Goal: Task Accomplishment & Management: Manage account settings

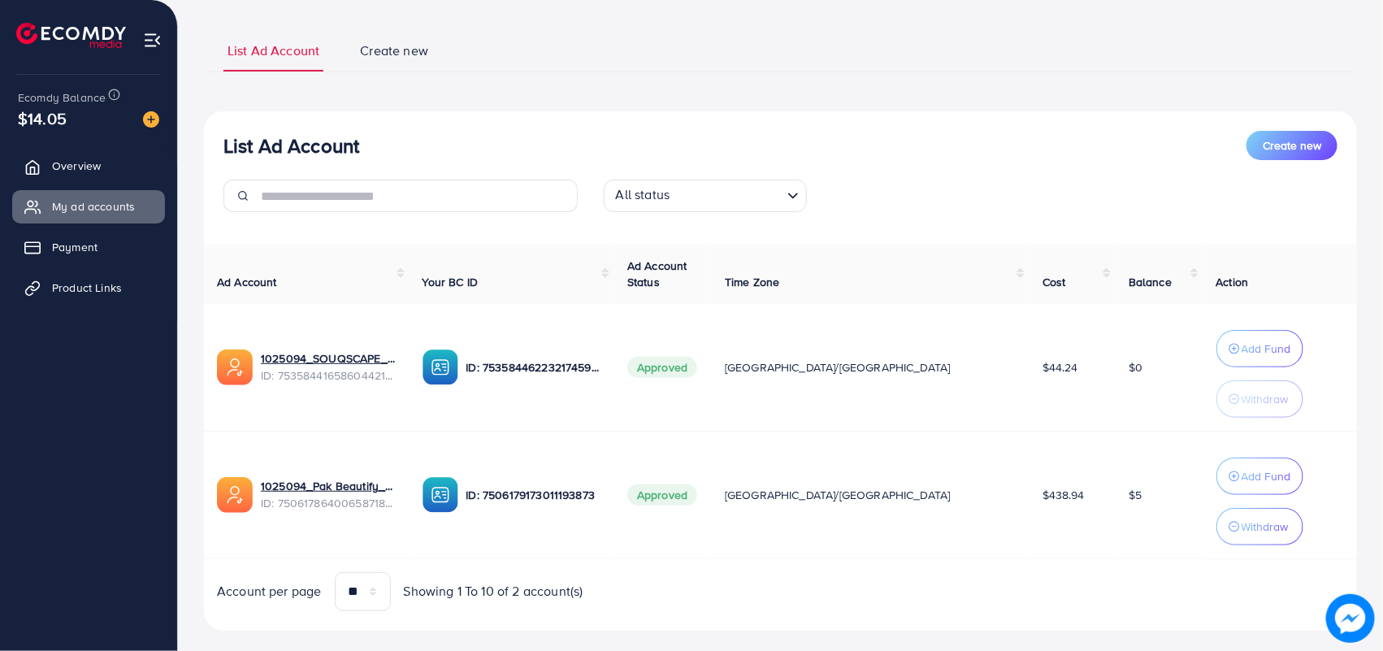
scroll to position [97, 0]
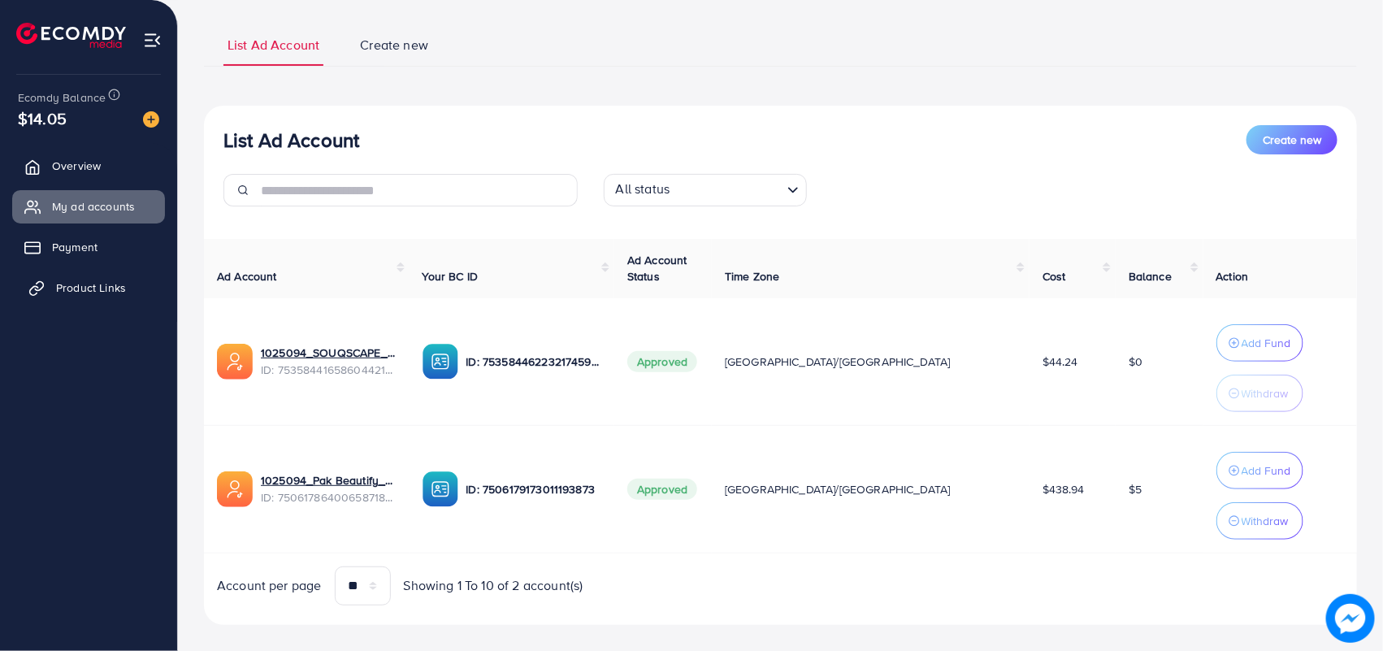
click at [115, 286] on span "Product Links" at bounding box center [91, 287] width 70 height 16
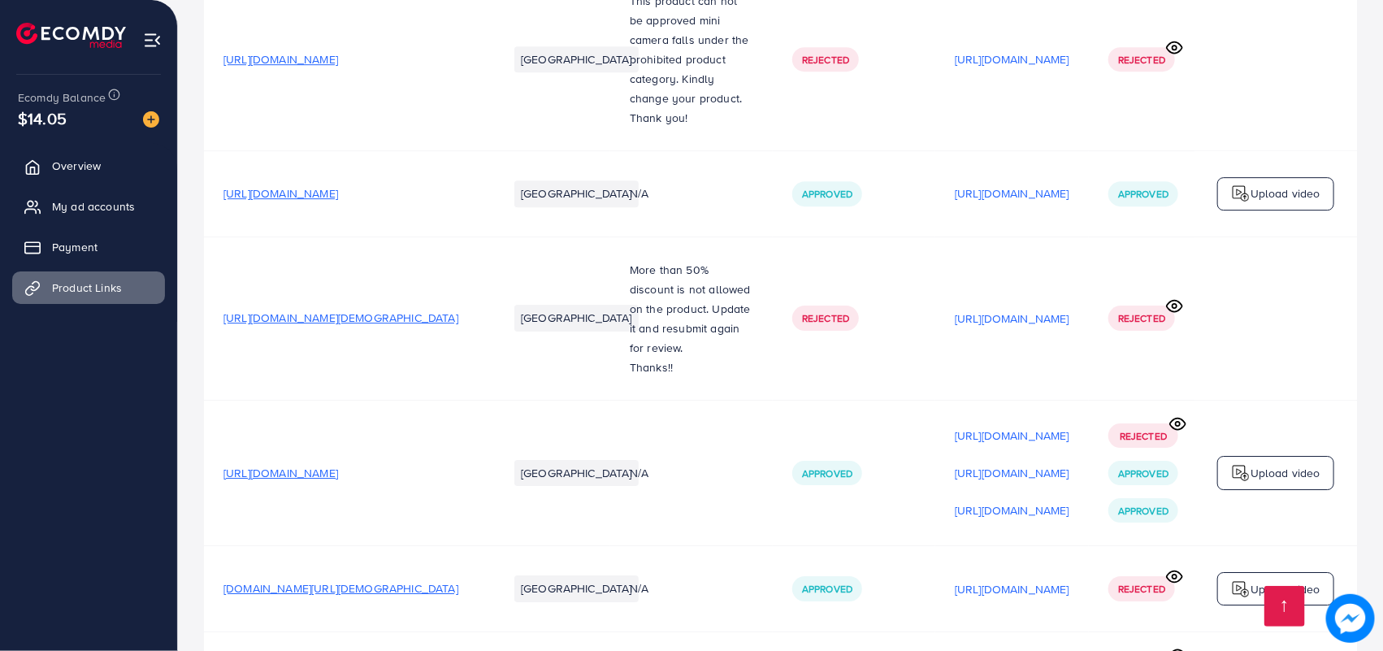
scroll to position [25198, 0]
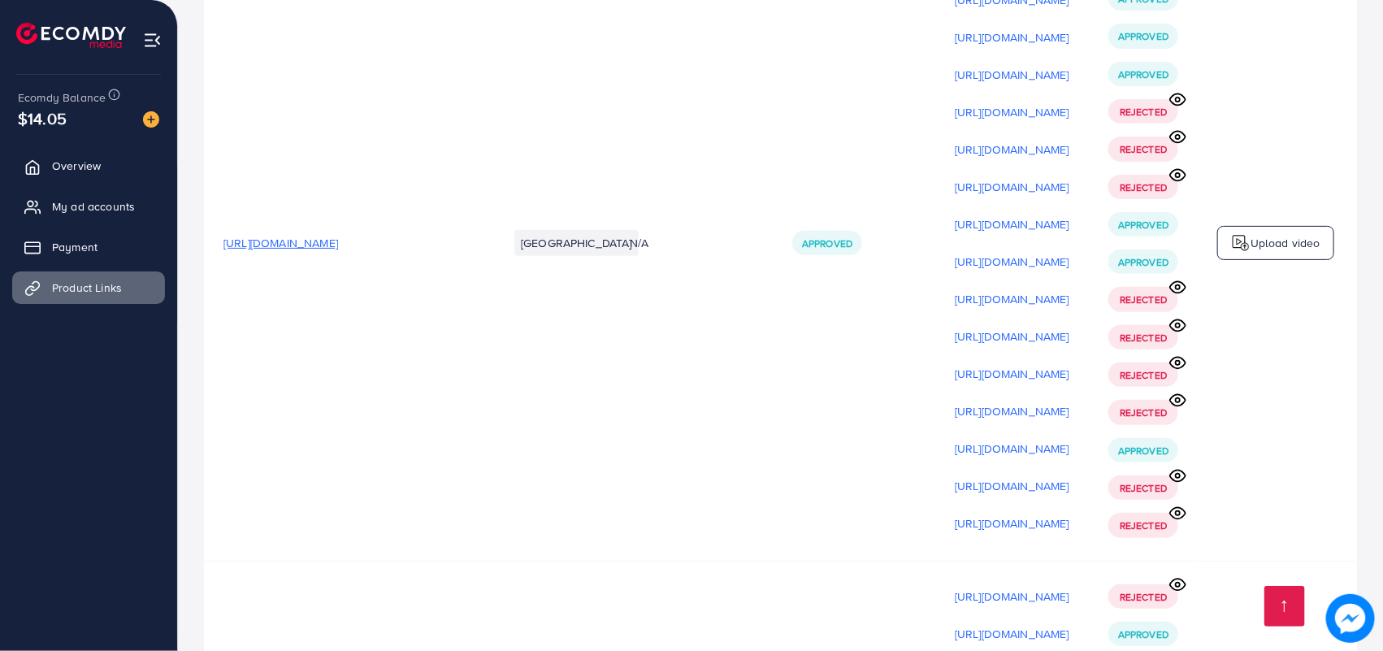
drag, startPoint x: 1081, startPoint y: 570, endPoint x: 1123, endPoint y: 569, distance: 42.3
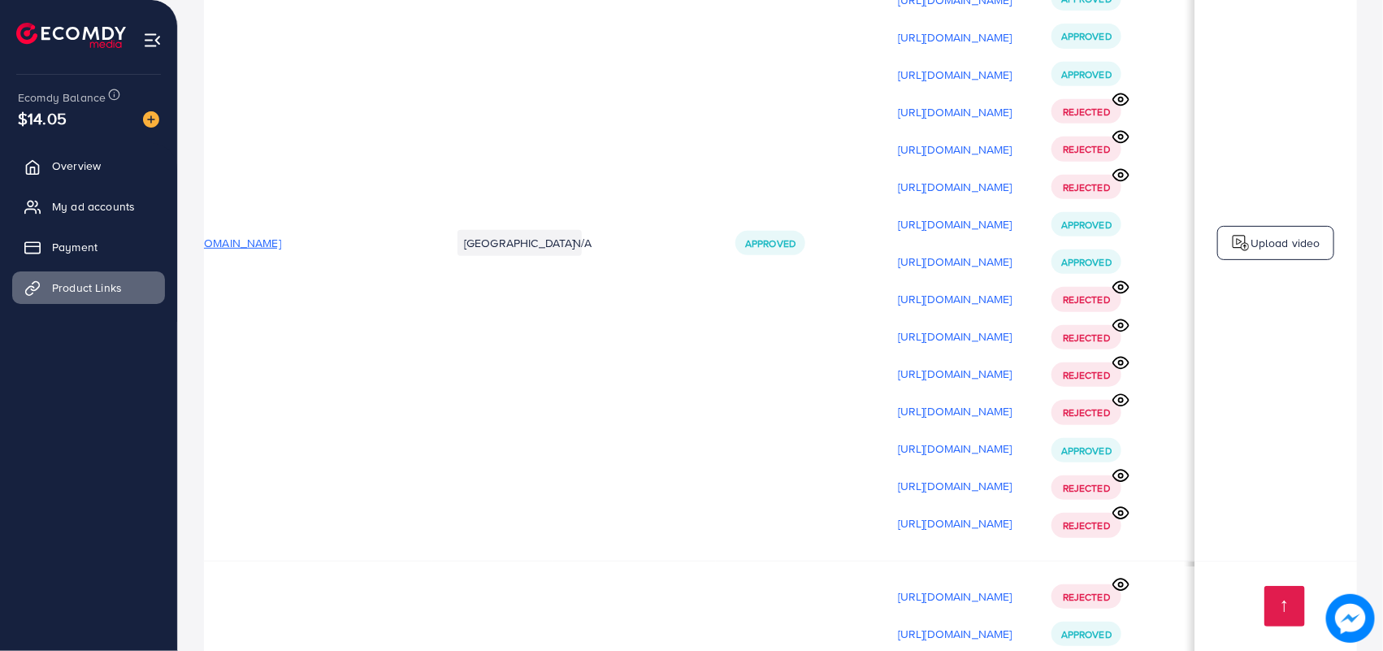
scroll to position [0, 122]
drag, startPoint x: 1186, startPoint y: 284, endPoint x: 1198, endPoint y: 236, distance: 49.5
click at [1198, 236] on td "Upload video" at bounding box center [1275, 242] width 162 height 635
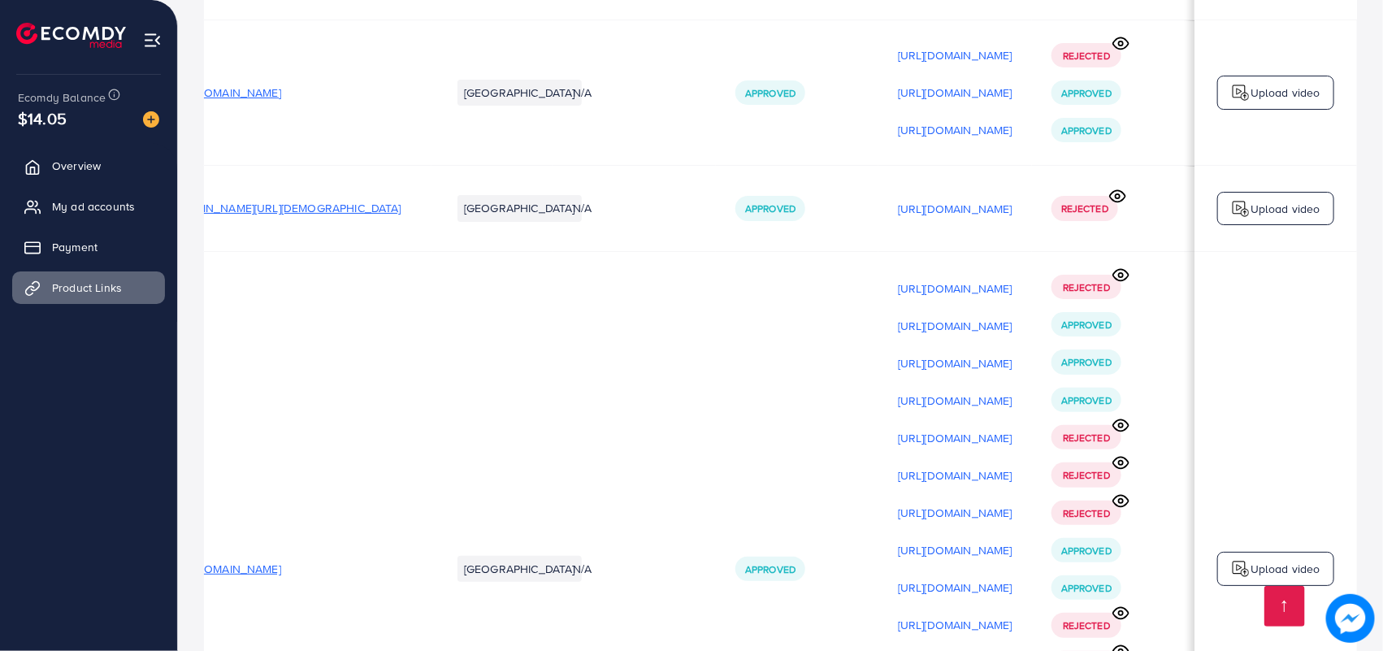
scroll to position [24873, 0]
click at [977, 314] on p "[URL][DOMAIN_NAME]" at bounding box center [955, 323] width 115 height 19
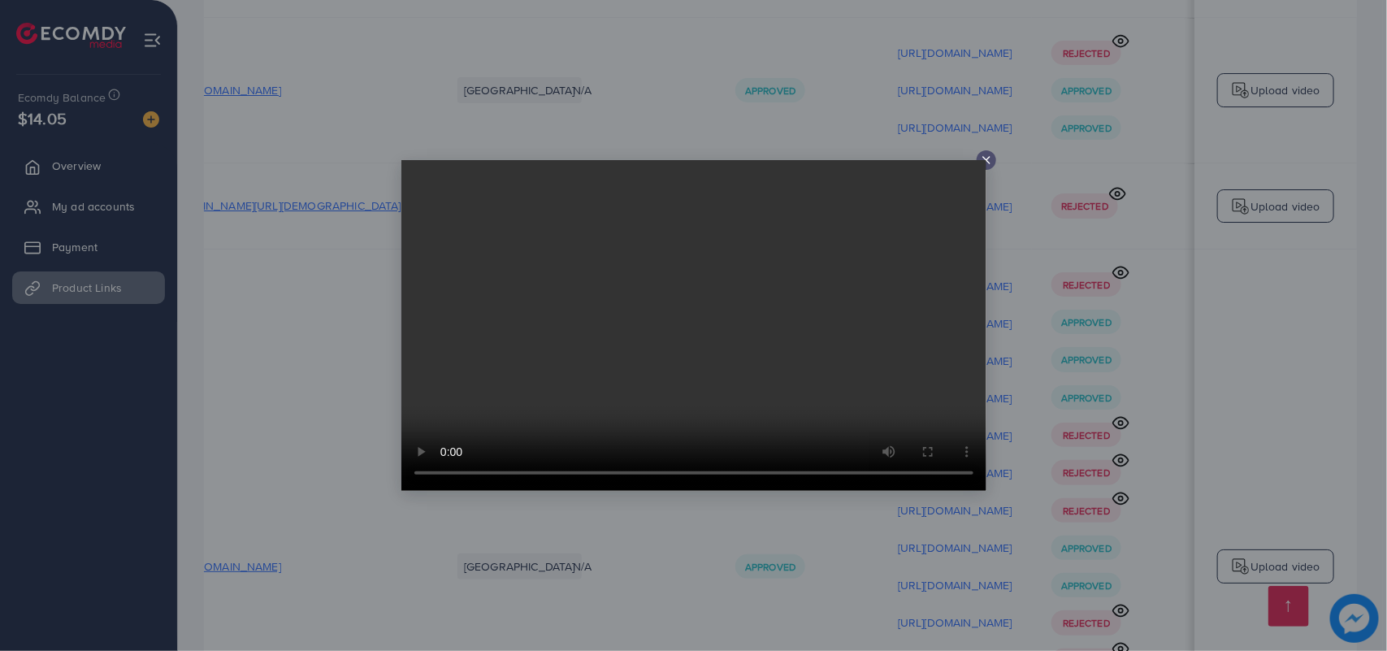
click at [983, 164] on video at bounding box center [693, 325] width 585 height 331
click at [1141, 370] on div at bounding box center [693, 325] width 1387 height 651
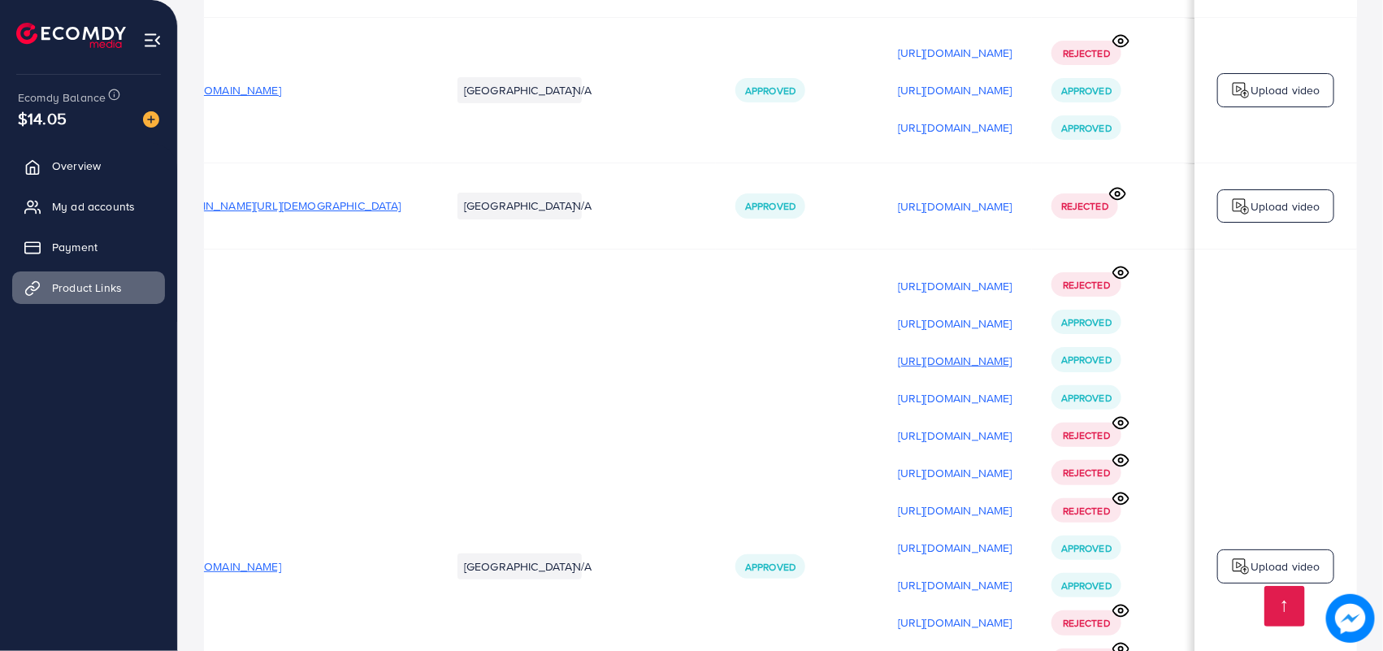
click at [981, 351] on p "[URL][DOMAIN_NAME]" at bounding box center [955, 360] width 115 height 19
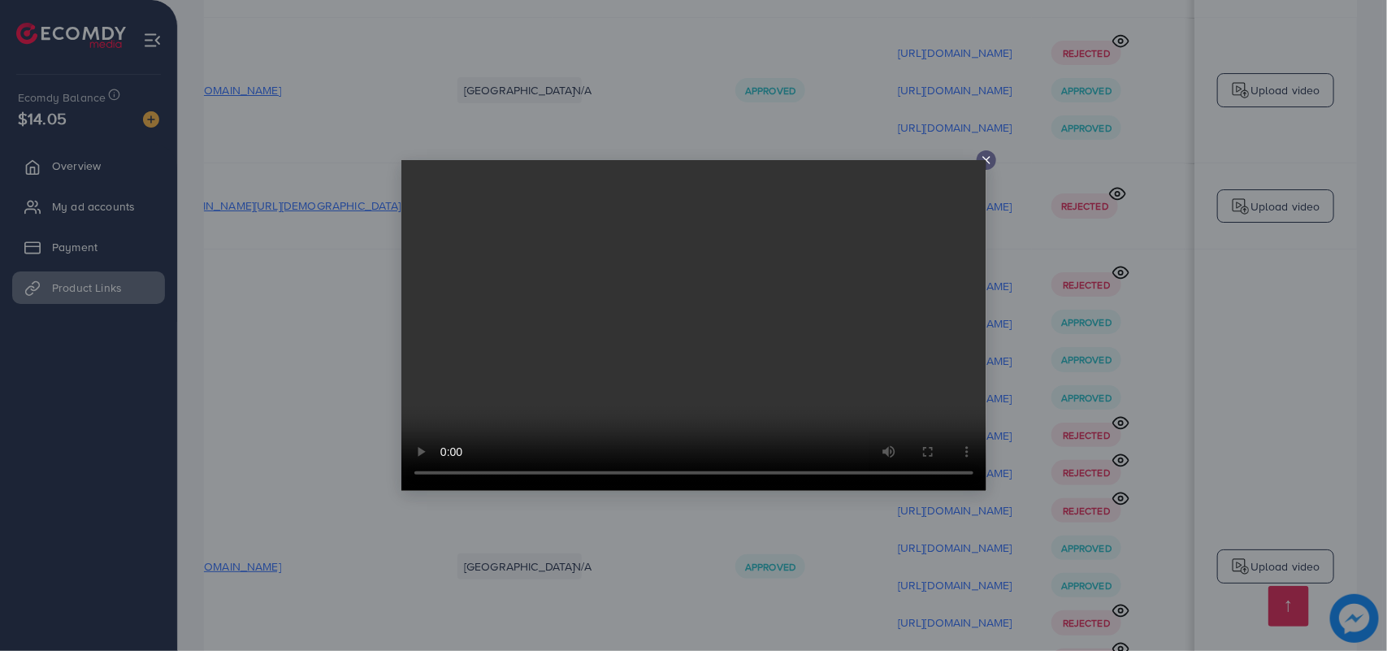
click at [1206, 244] on div at bounding box center [693, 325] width 1387 height 651
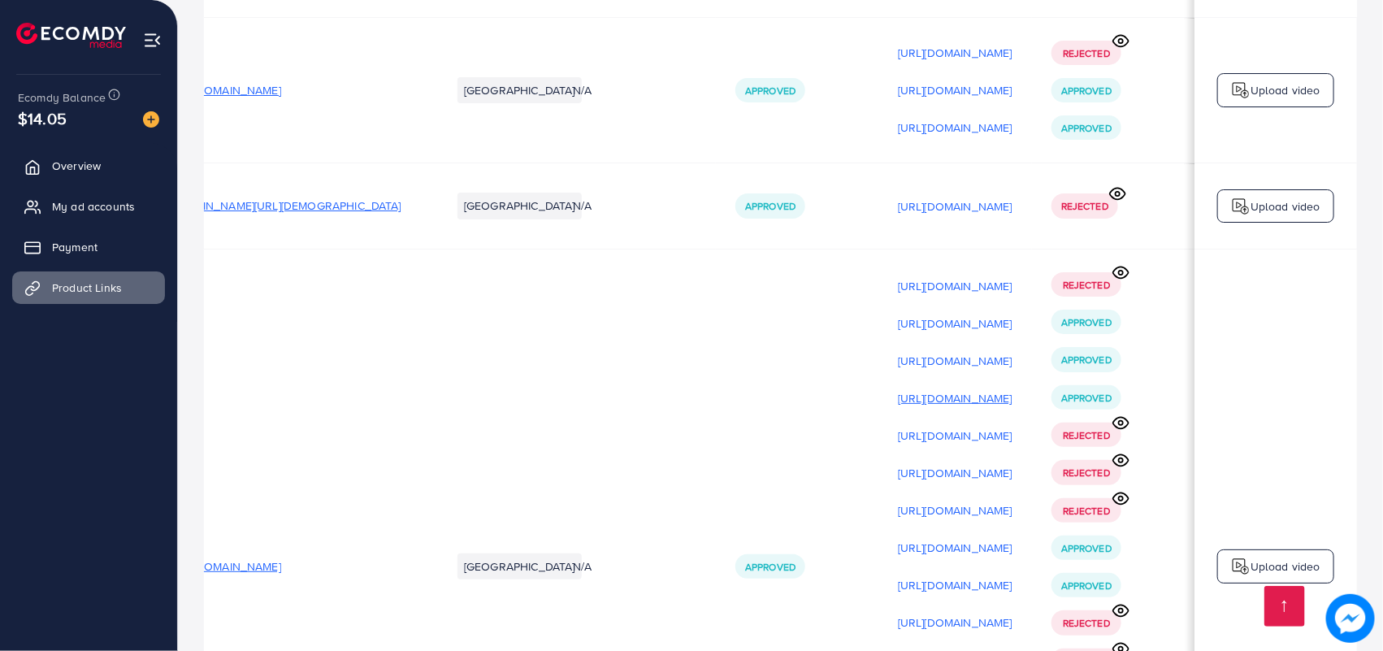
click at [989, 388] on p "[URL][DOMAIN_NAME]" at bounding box center [955, 397] width 115 height 19
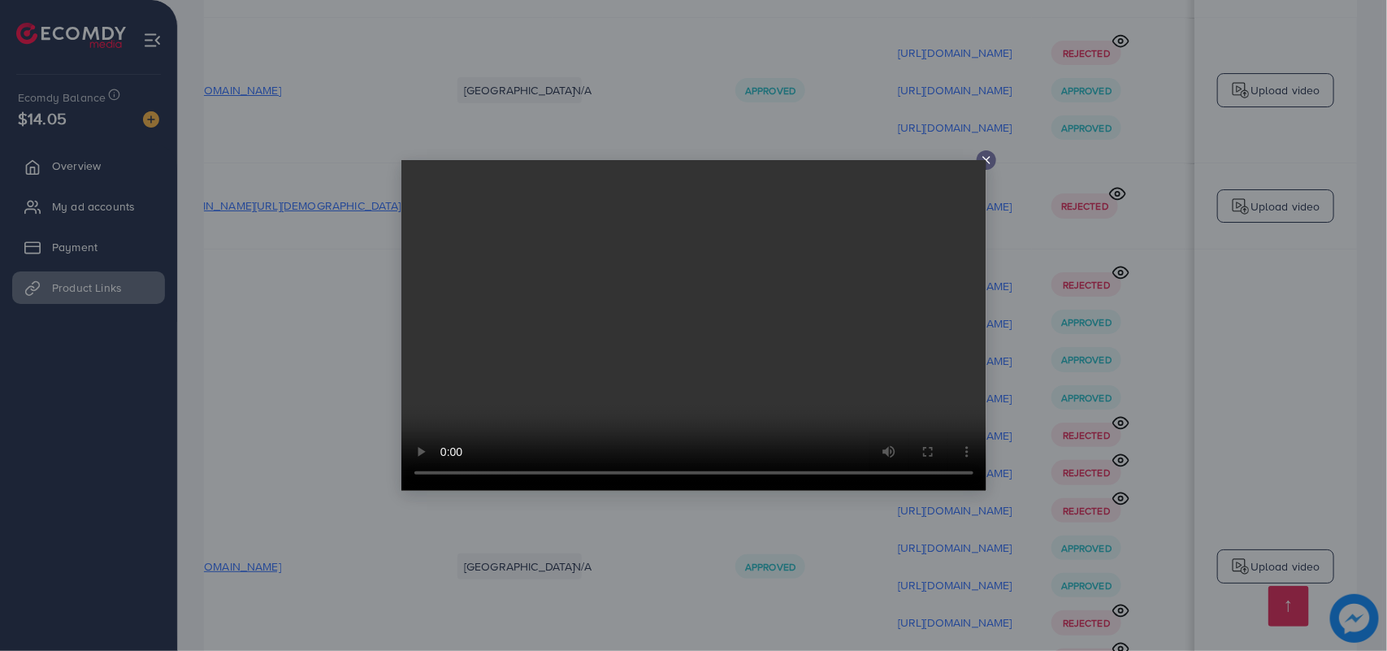
click at [993, 180] on div at bounding box center [693, 325] width 1387 height 651
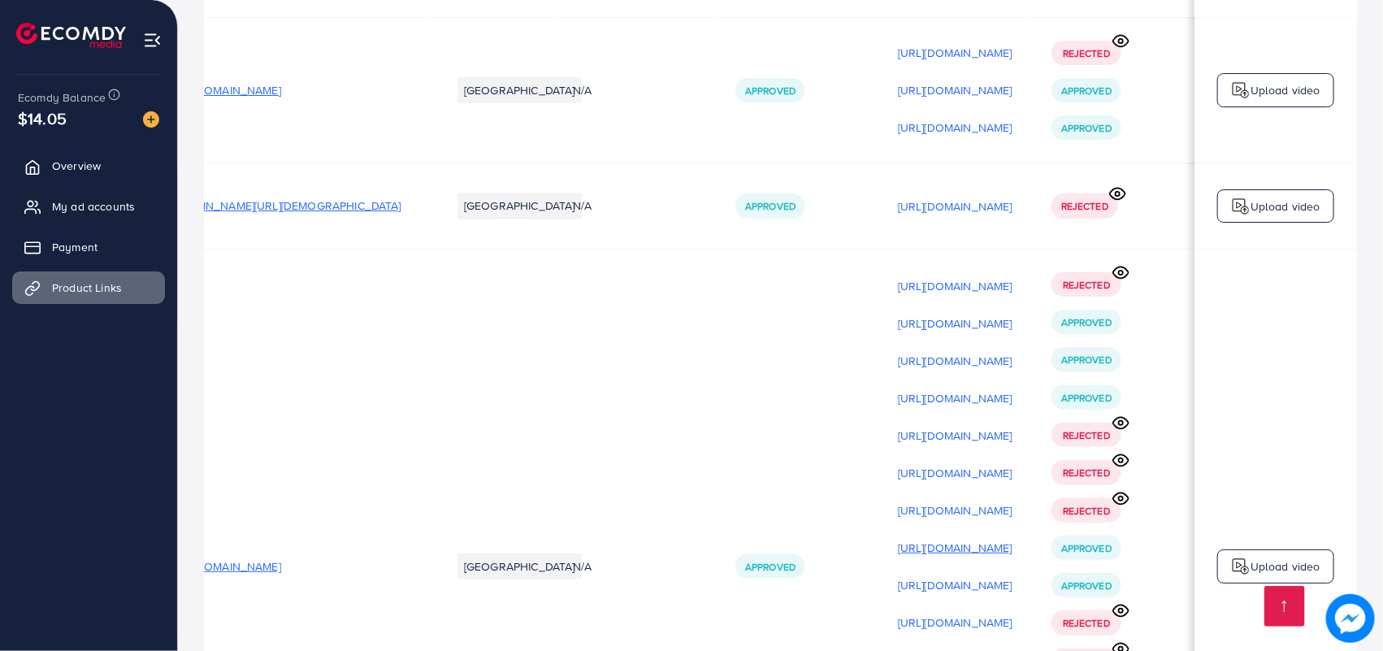
click at [971, 538] on p "[URL][DOMAIN_NAME]" at bounding box center [955, 547] width 115 height 19
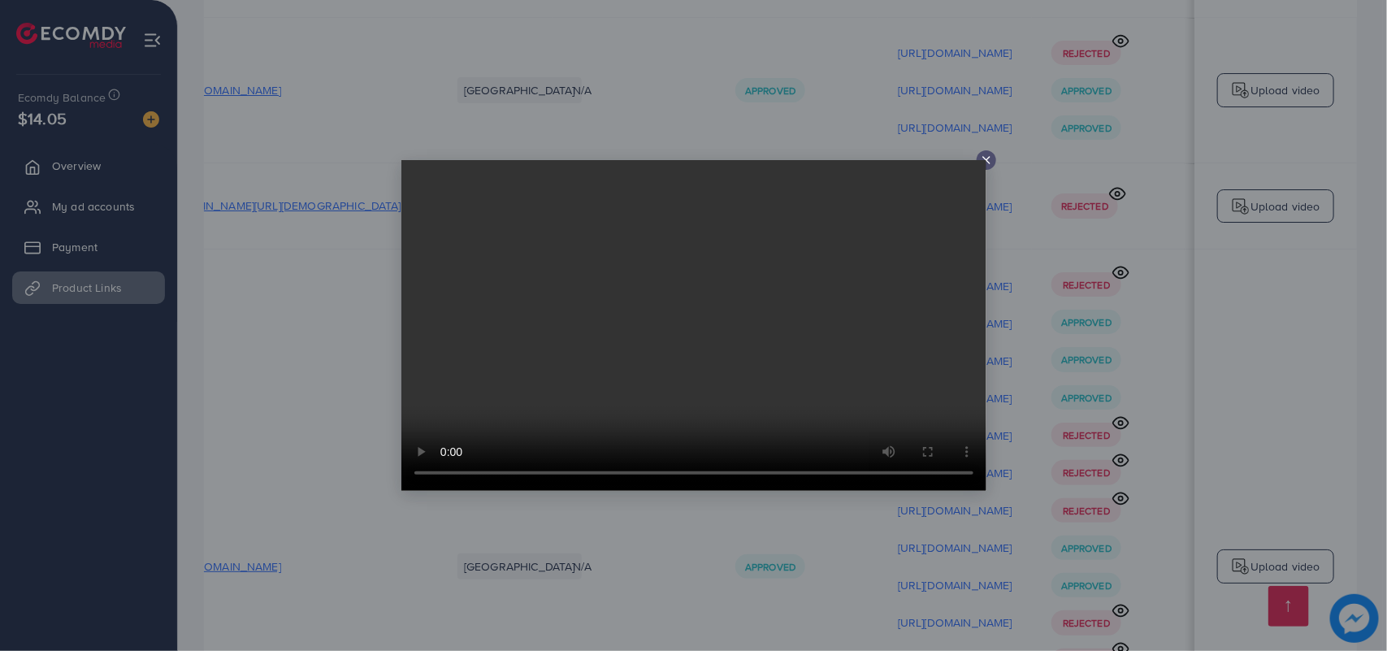
click at [1017, 326] on div at bounding box center [693, 325] width 1387 height 651
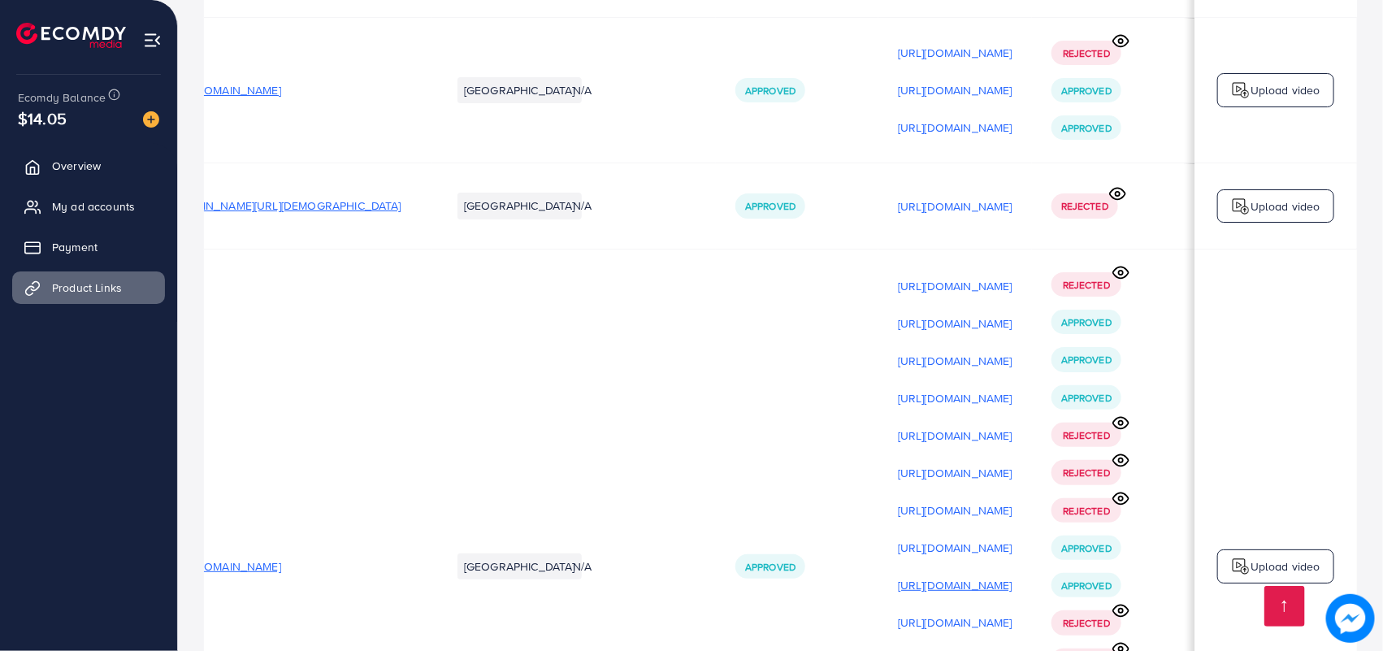
click at [979, 575] on p "[URL][DOMAIN_NAME]" at bounding box center [955, 584] width 115 height 19
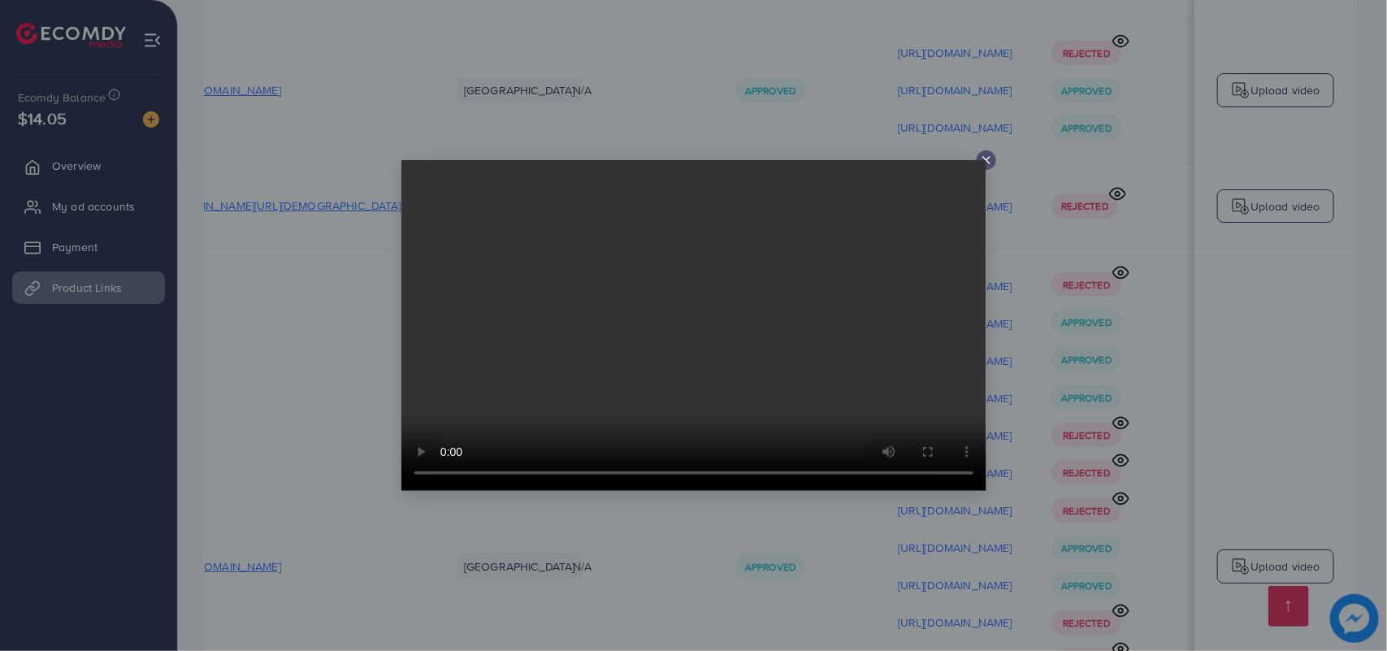
click at [1060, 362] on div at bounding box center [693, 325] width 1387 height 651
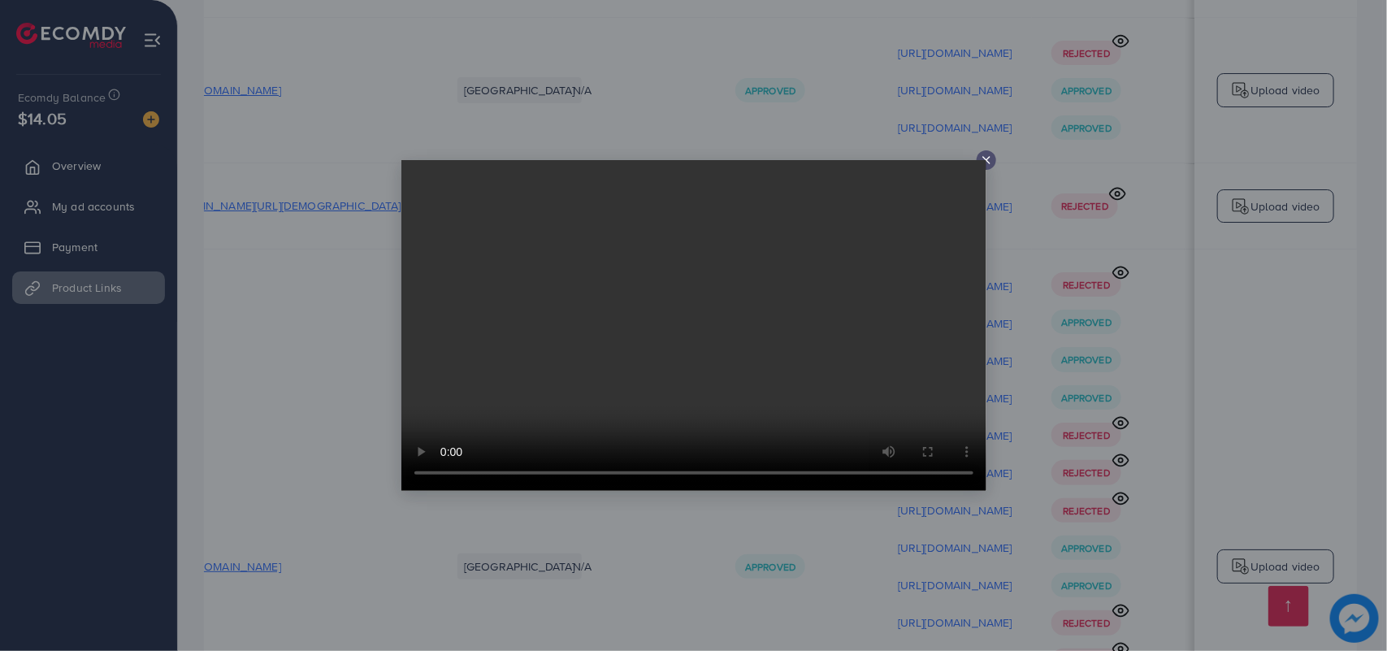
click at [1053, 272] on div at bounding box center [693, 325] width 1387 height 651
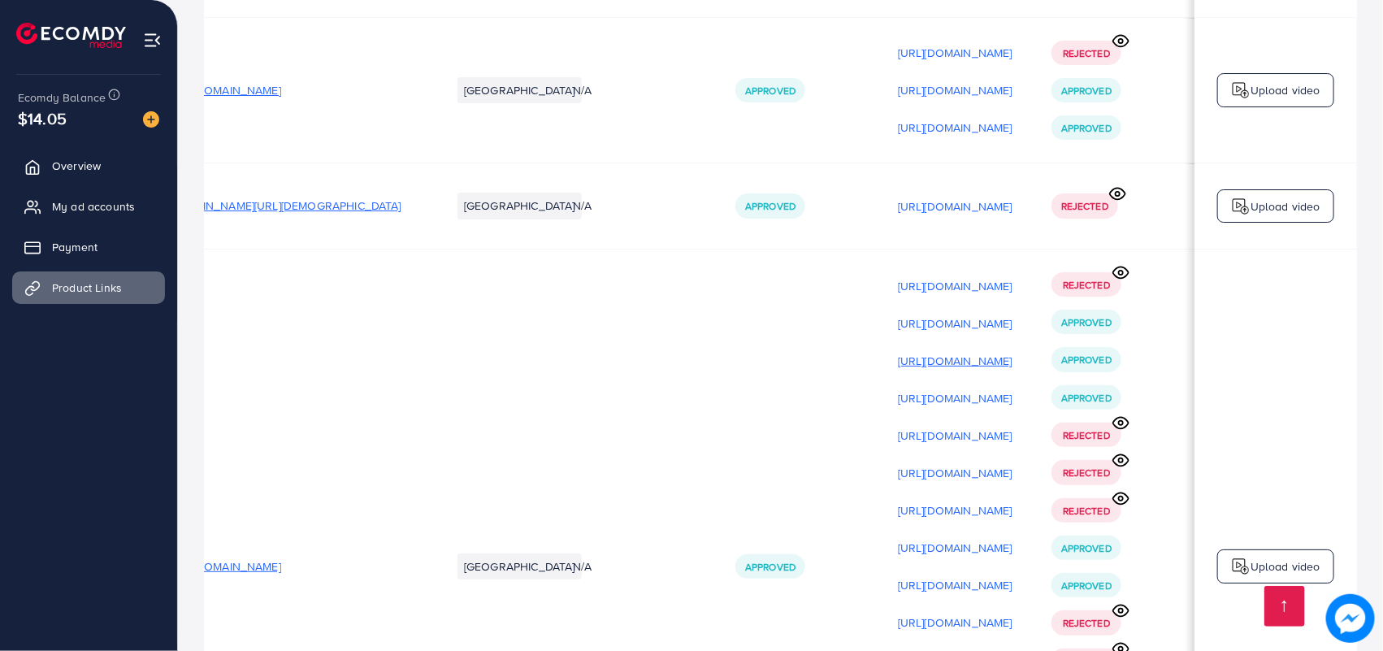
click at [1003, 351] on p "[URL][DOMAIN_NAME]" at bounding box center [955, 360] width 115 height 19
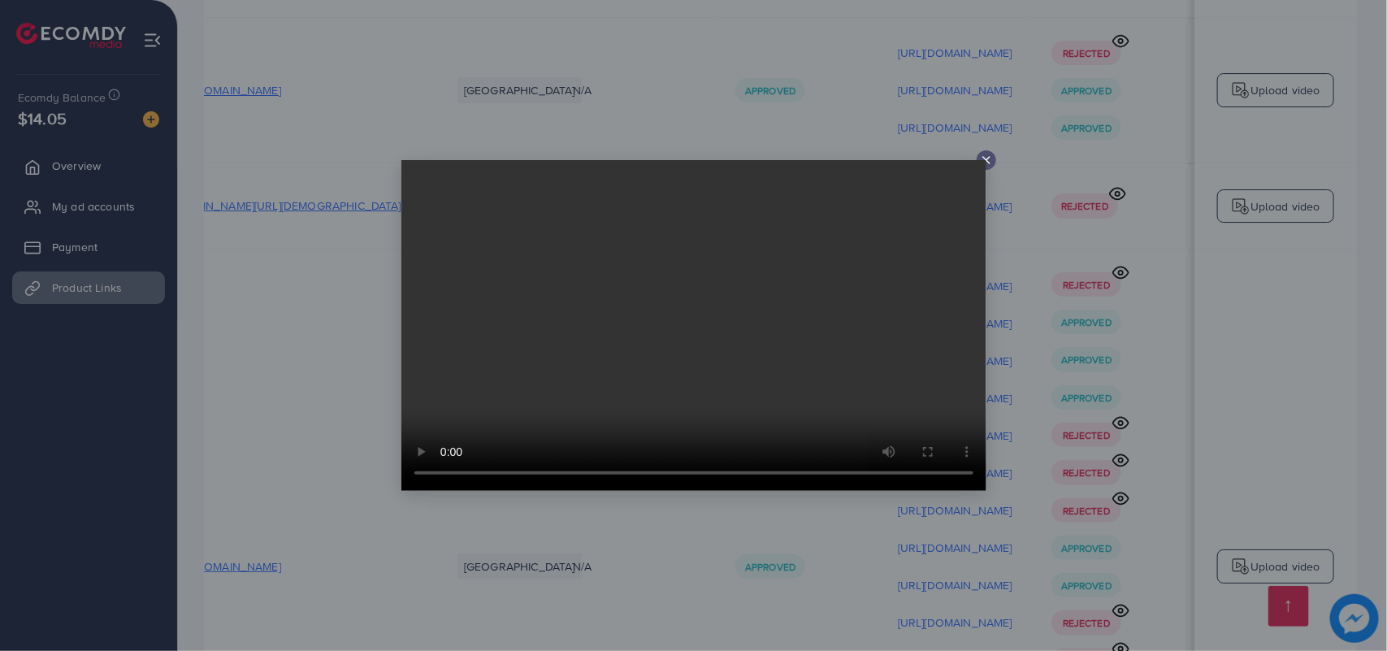
click at [1055, 183] on div at bounding box center [693, 325] width 1387 height 651
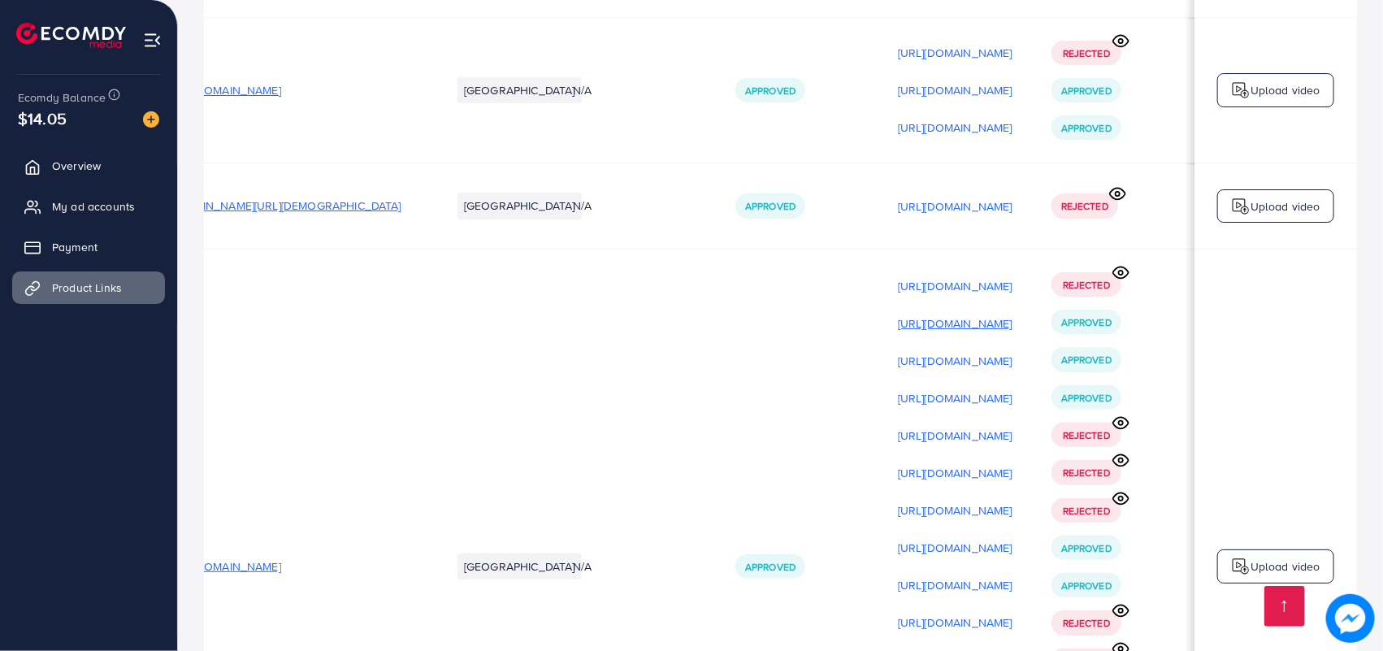
click at [1000, 314] on p "[URL][DOMAIN_NAME]" at bounding box center [955, 323] width 115 height 19
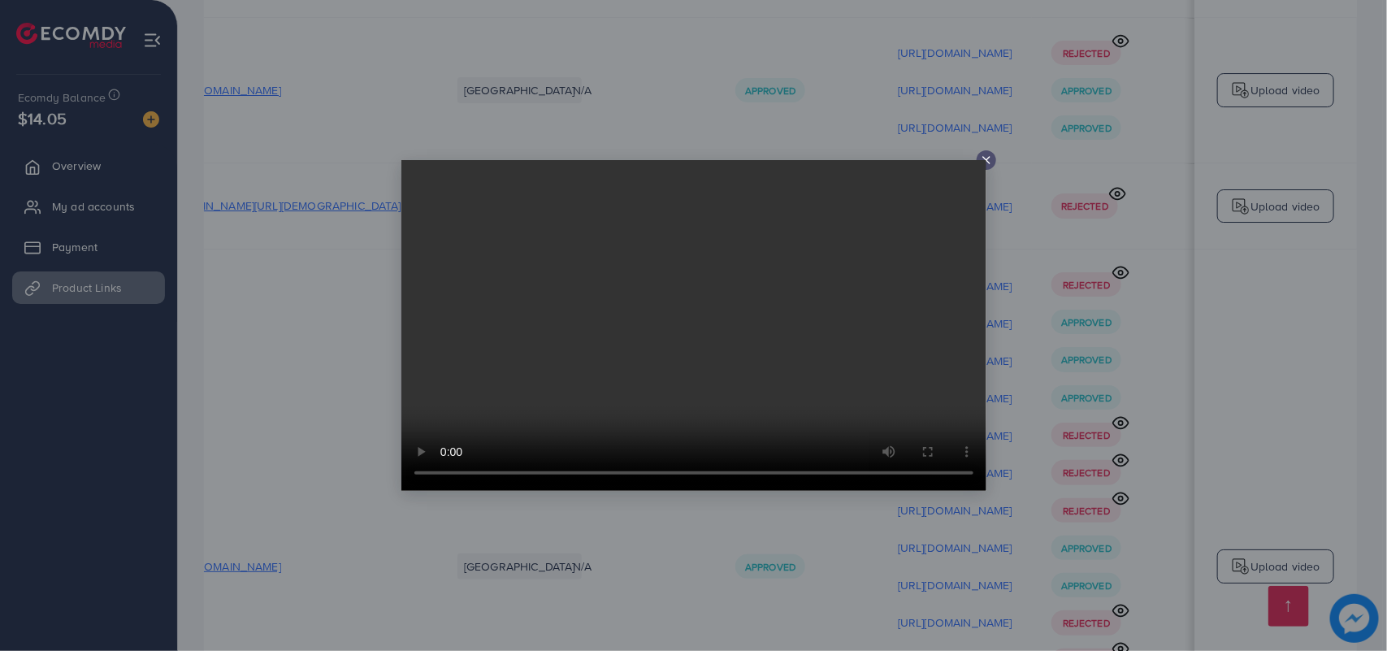
click at [1026, 149] on div at bounding box center [693, 325] width 1387 height 651
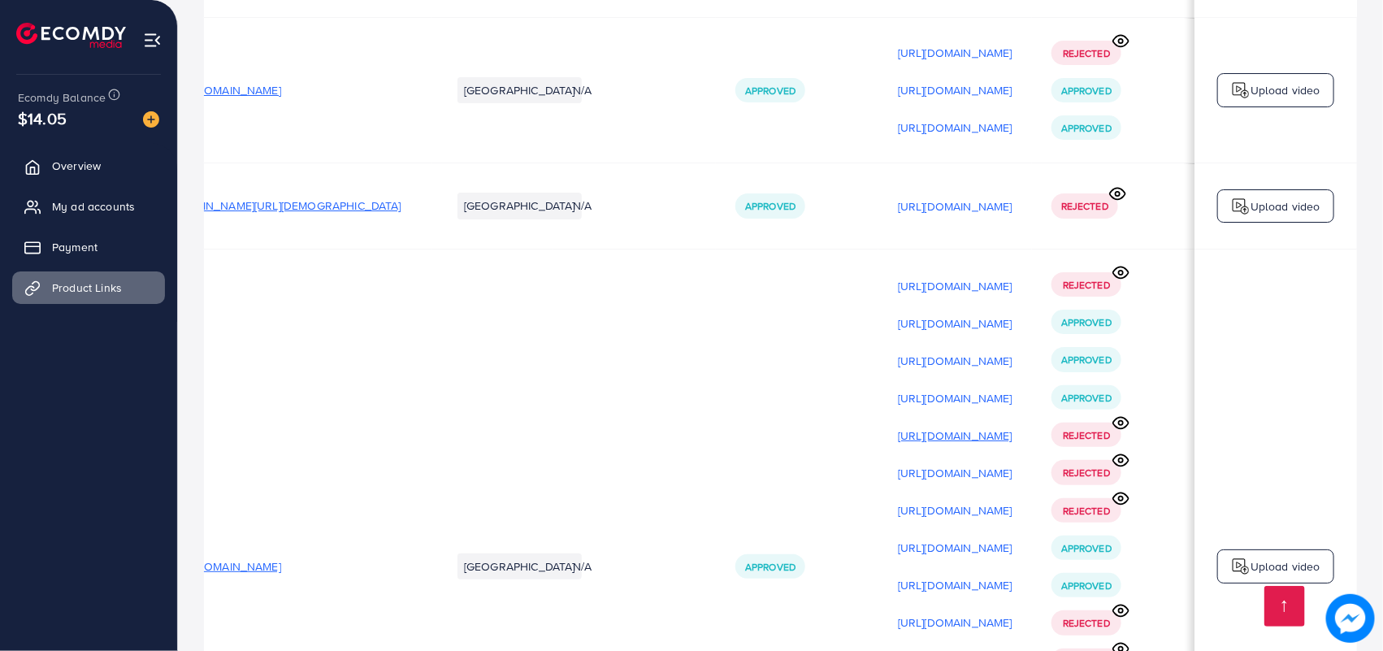
click at [997, 426] on p "[URL][DOMAIN_NAME]" at bounding box center [955, 435] width 115 height 19
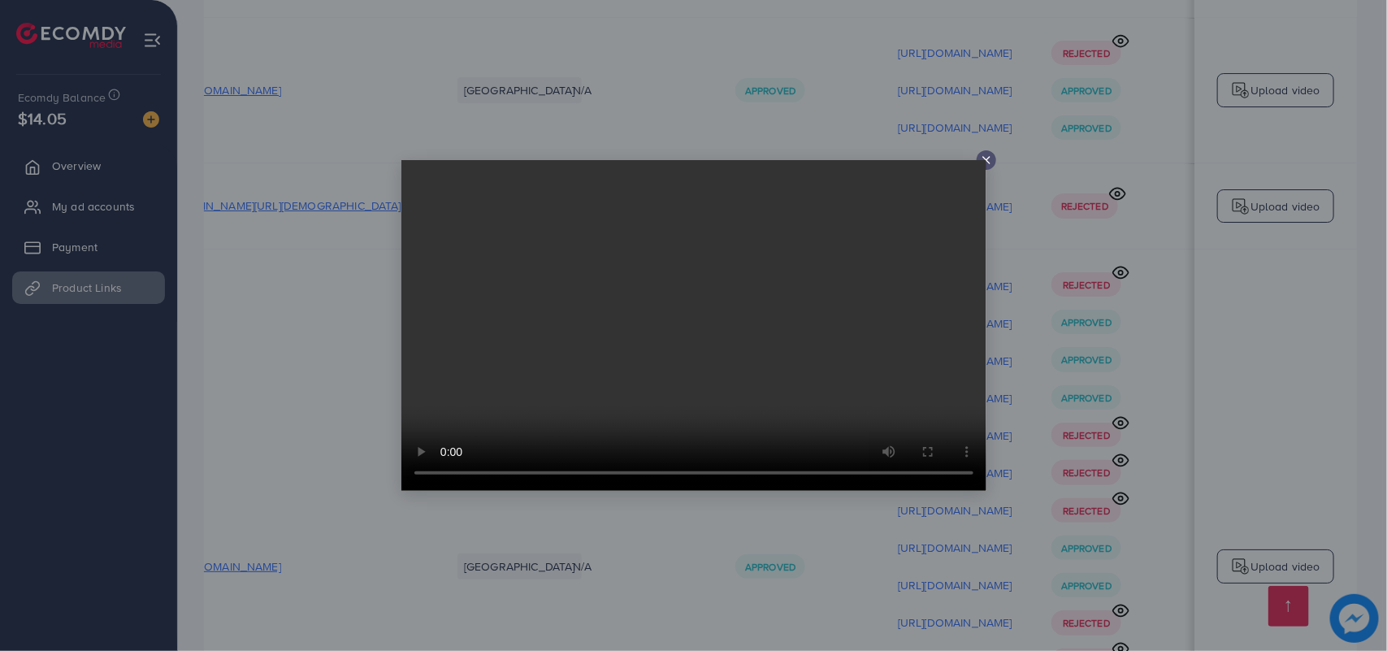
click at [1004, 433] on div at bounding box center [693, 325] width 1387 height 651
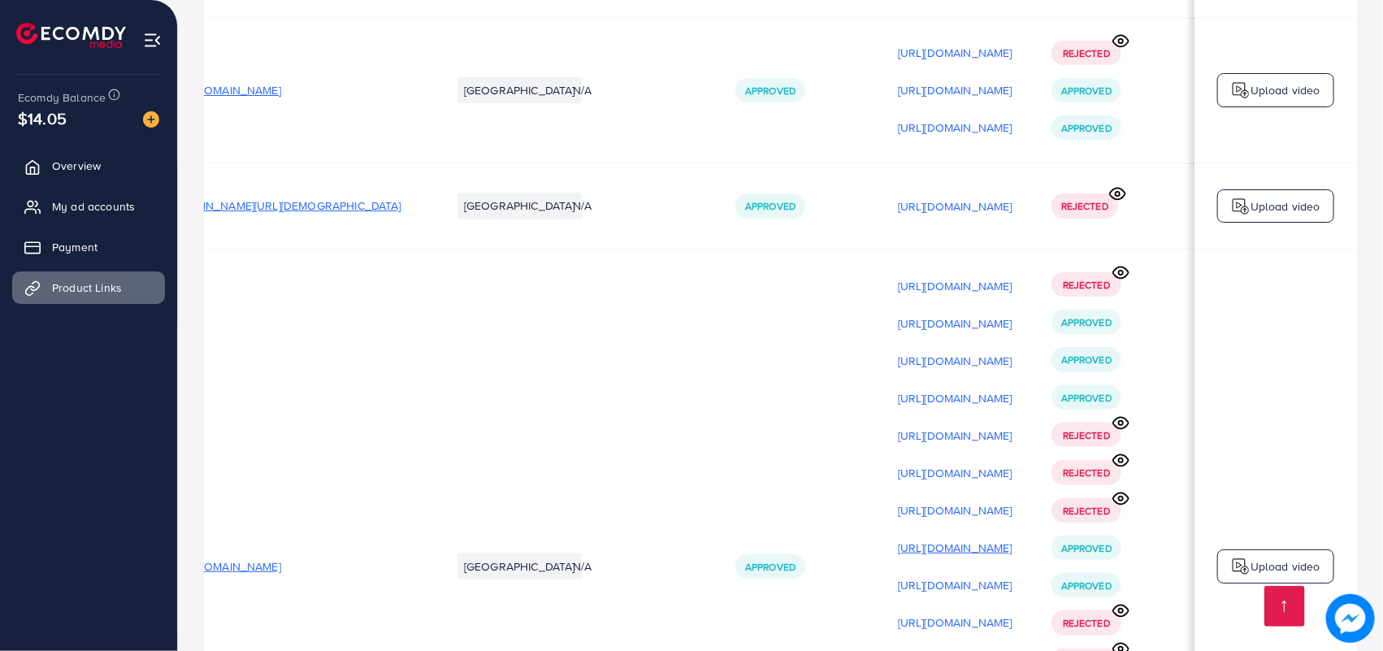
click at [981, 538] on p "[URL][DOMAIN_NAME]" at bounding box center [955, 547] width 115 height 19
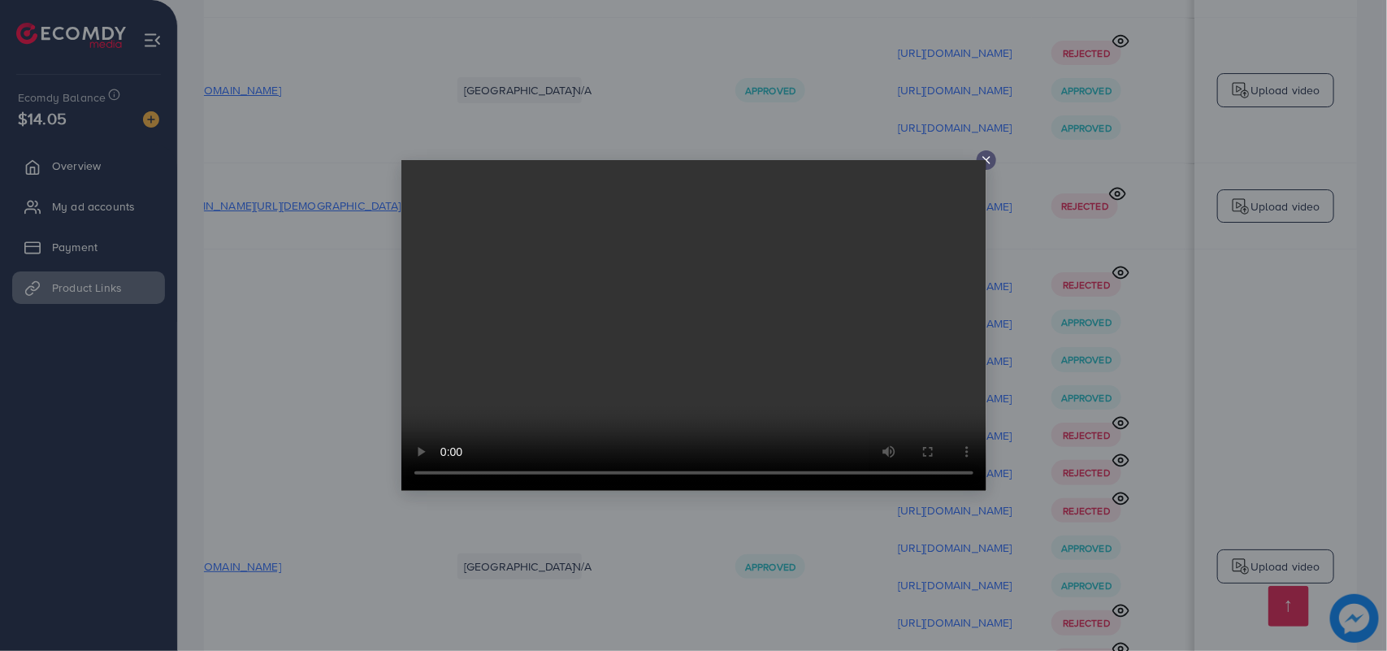
click at [1034, 334] on div at bounding box center [693, 325] width 1387 height 651
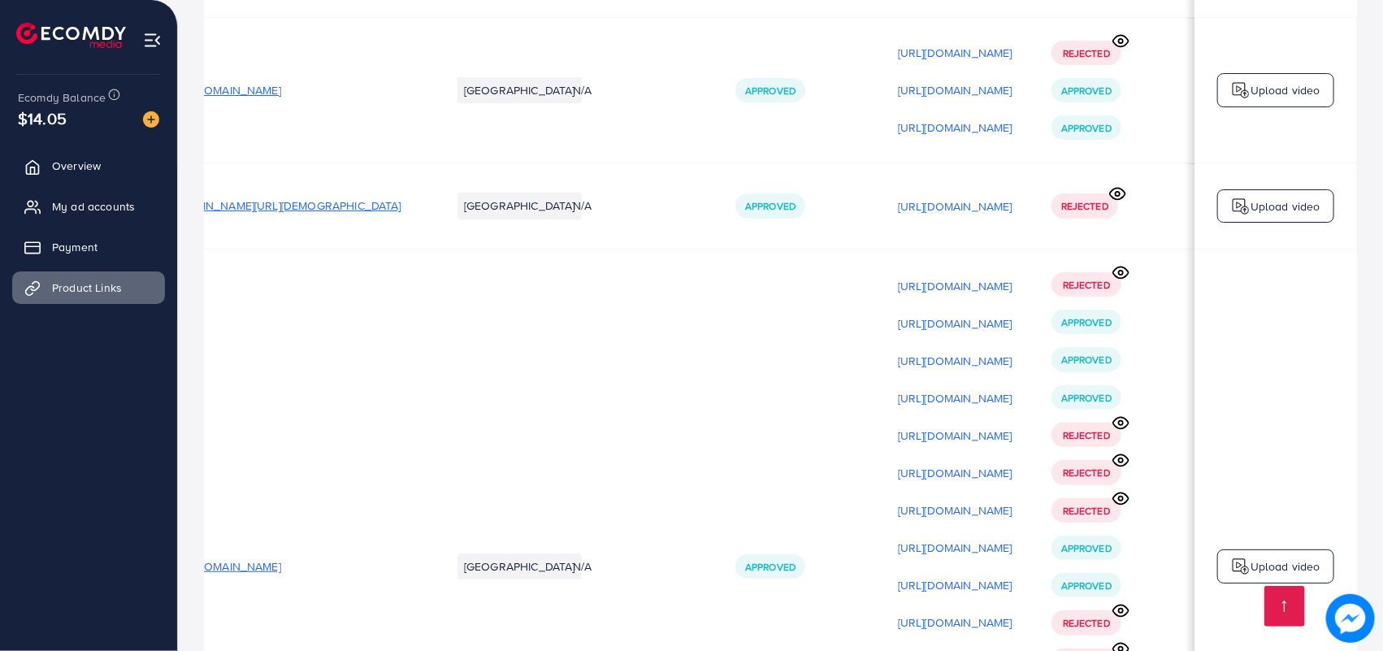
click at [1232, 557] on img at bounding box center [1240, 566] width 19 height 19
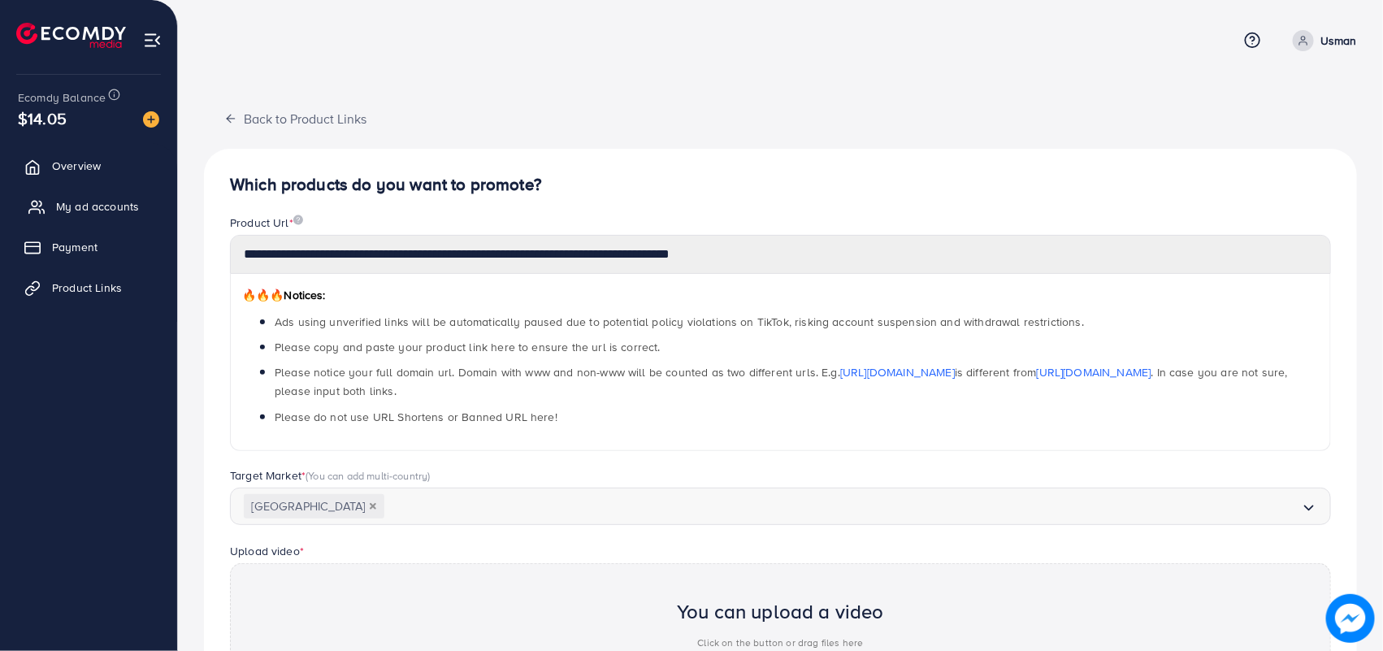
click at [126, 213] on span "My ad accounts" at bounding box center [97, 206] width 83 height 16
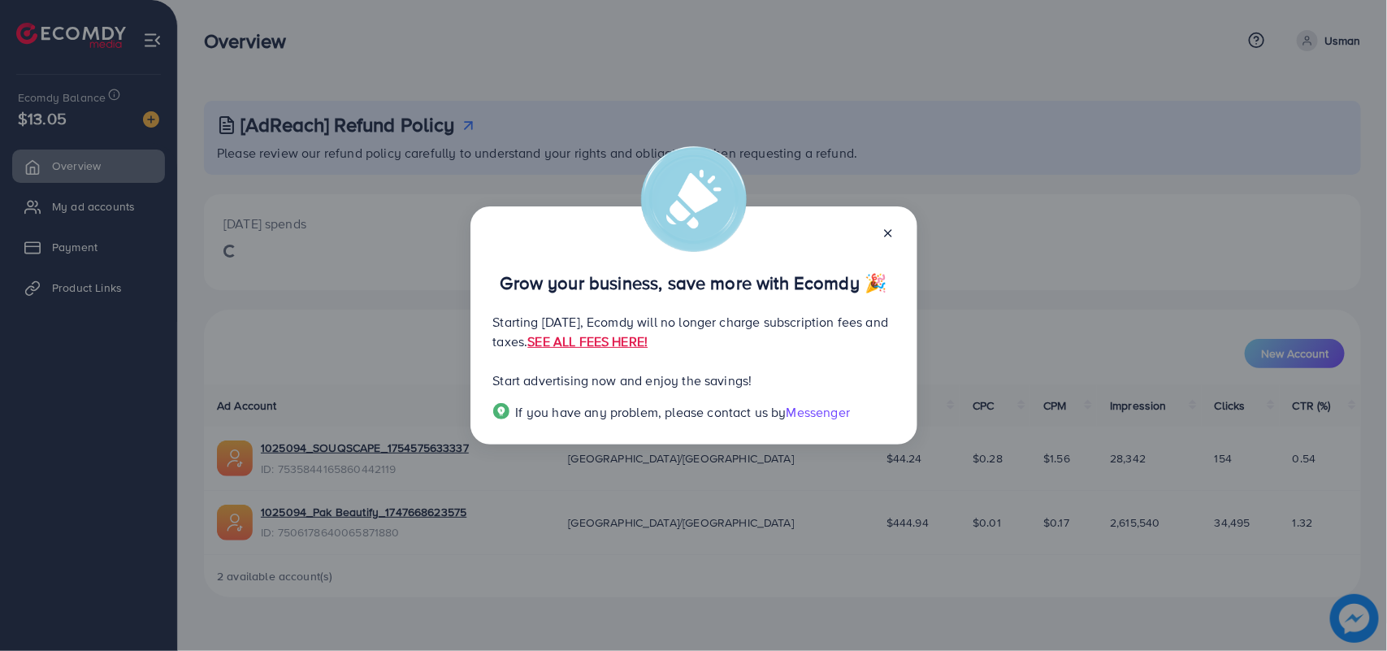
click at [888, 233] on icon at bounding box center [887, 233] width 13 height 13
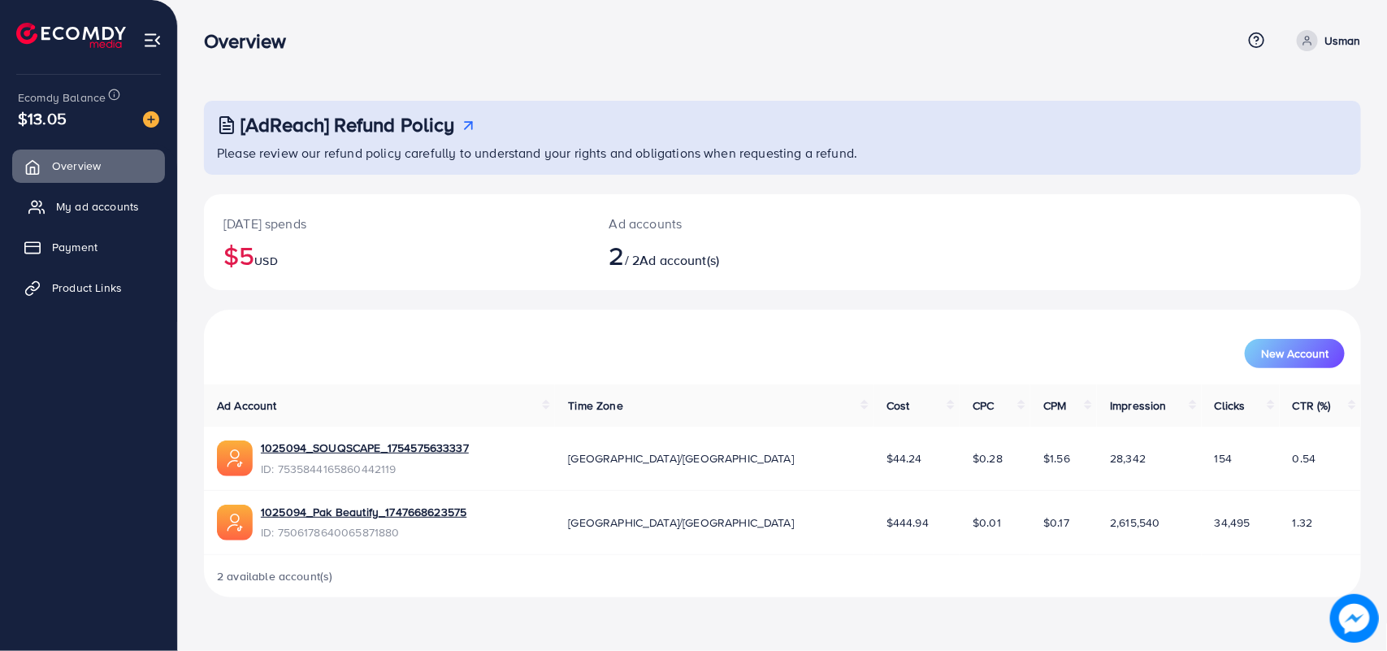
click at [78, 209] on span "My ad accounts" at bounding box center [97, 206] width 83 height 16
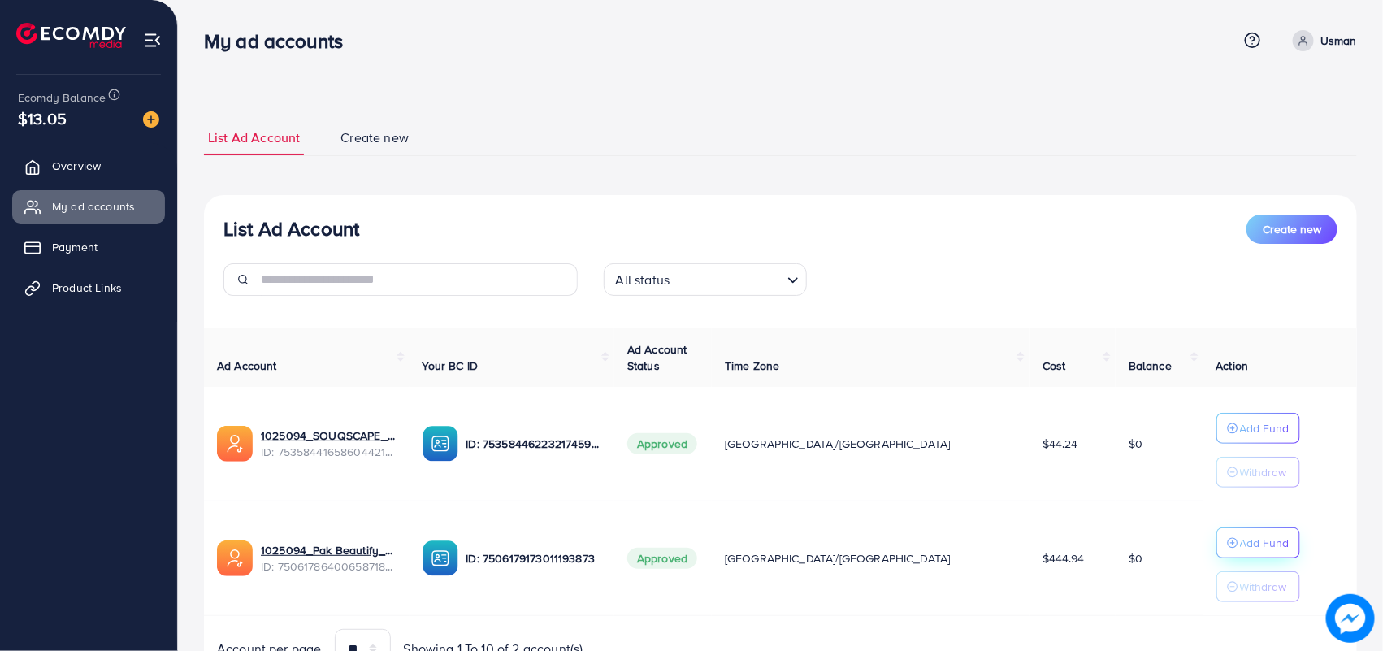
click at [1243, 552] on p "Add Fund" at bounding box center [1265, 542] width 50 height 19
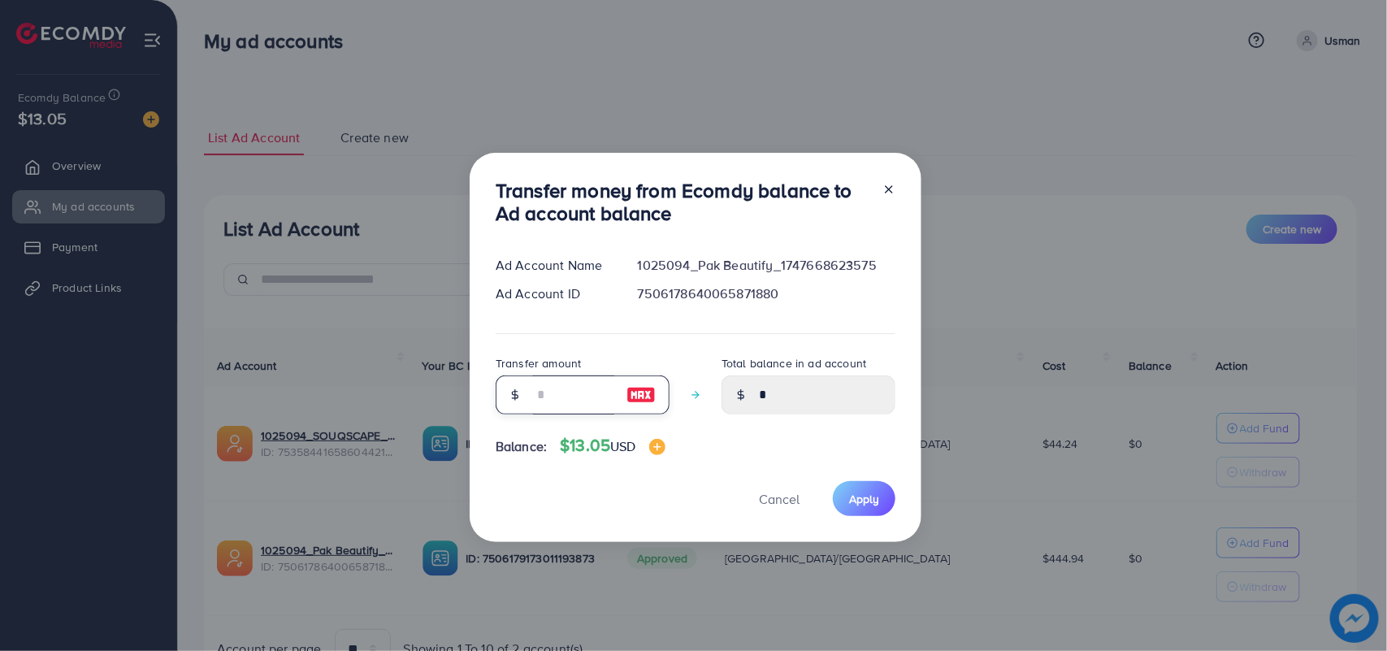
click at [577, 392] on input "number" at bounding box center [573, 394] width 81 height 39
type input "*"
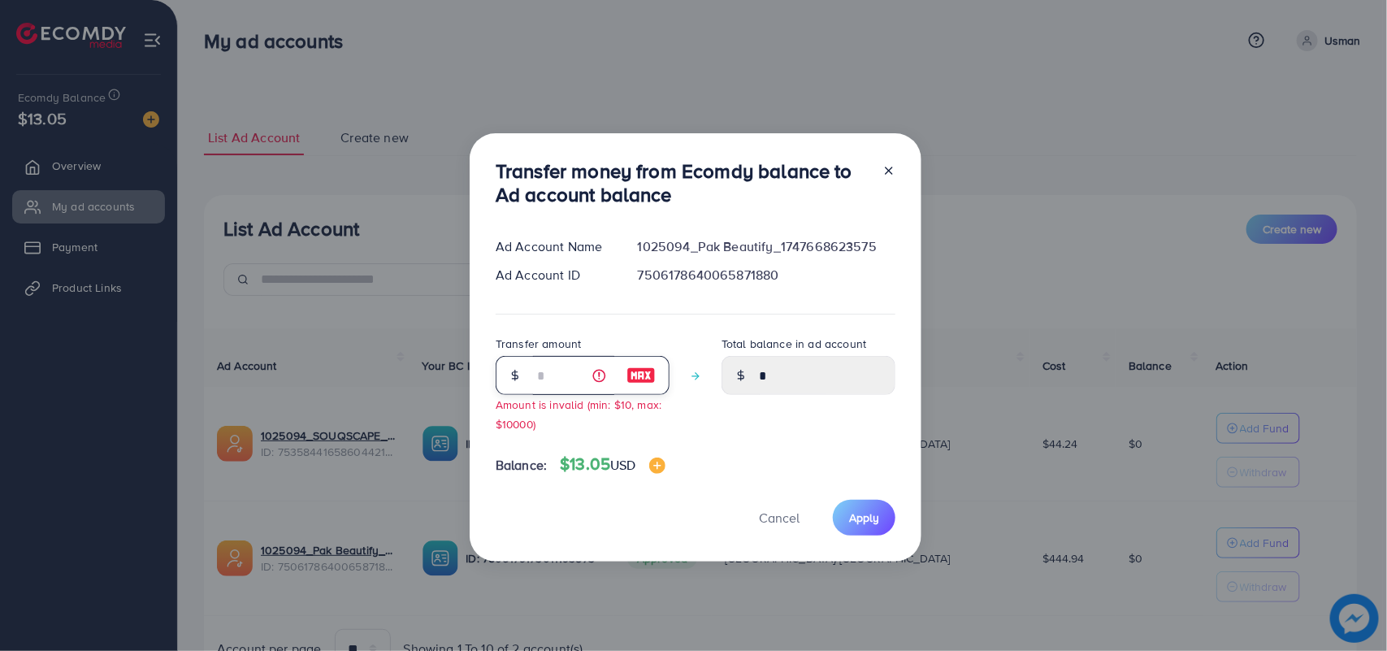
type input "****"
type input "**"
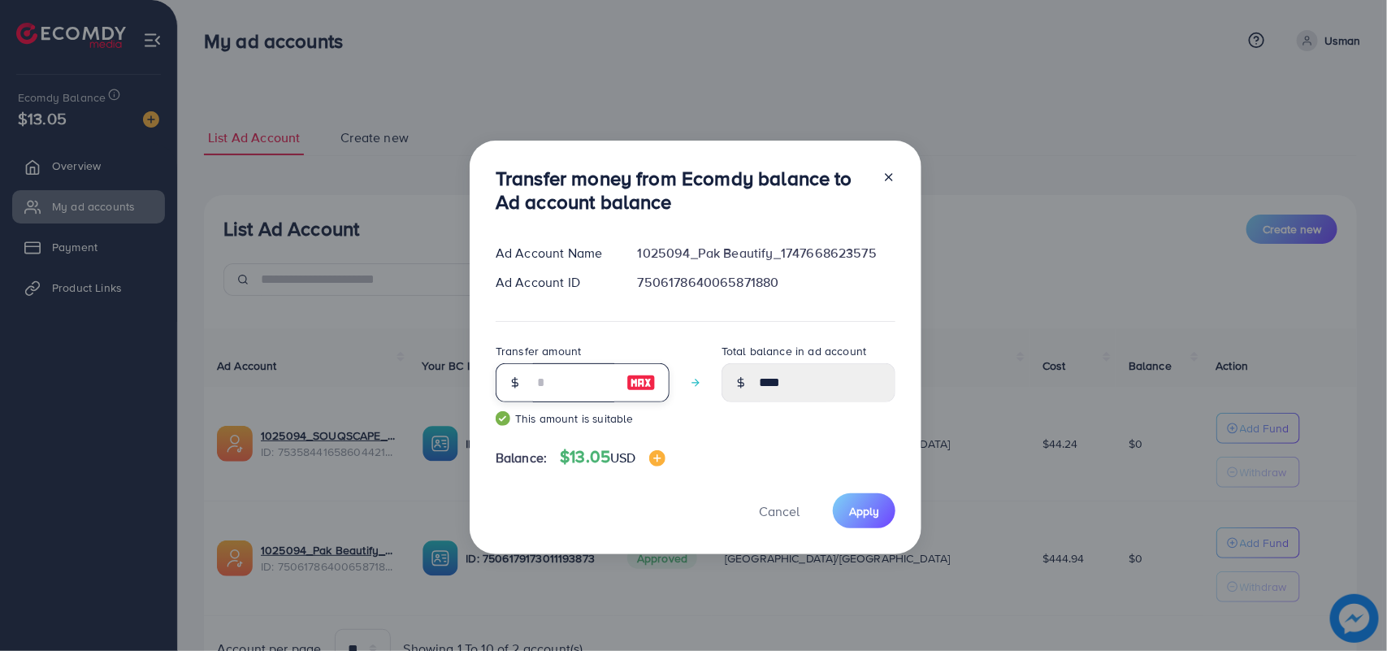
type input "*****"
type input "*"
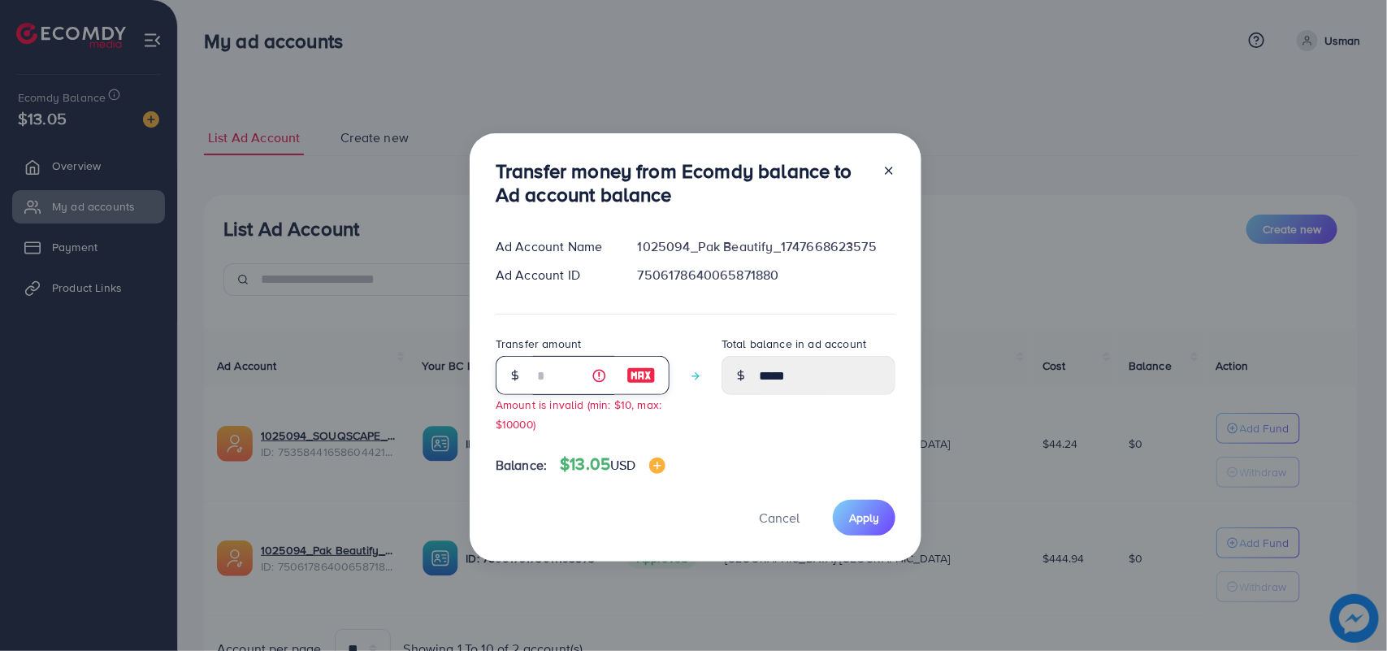
type input "****"
type input "**"
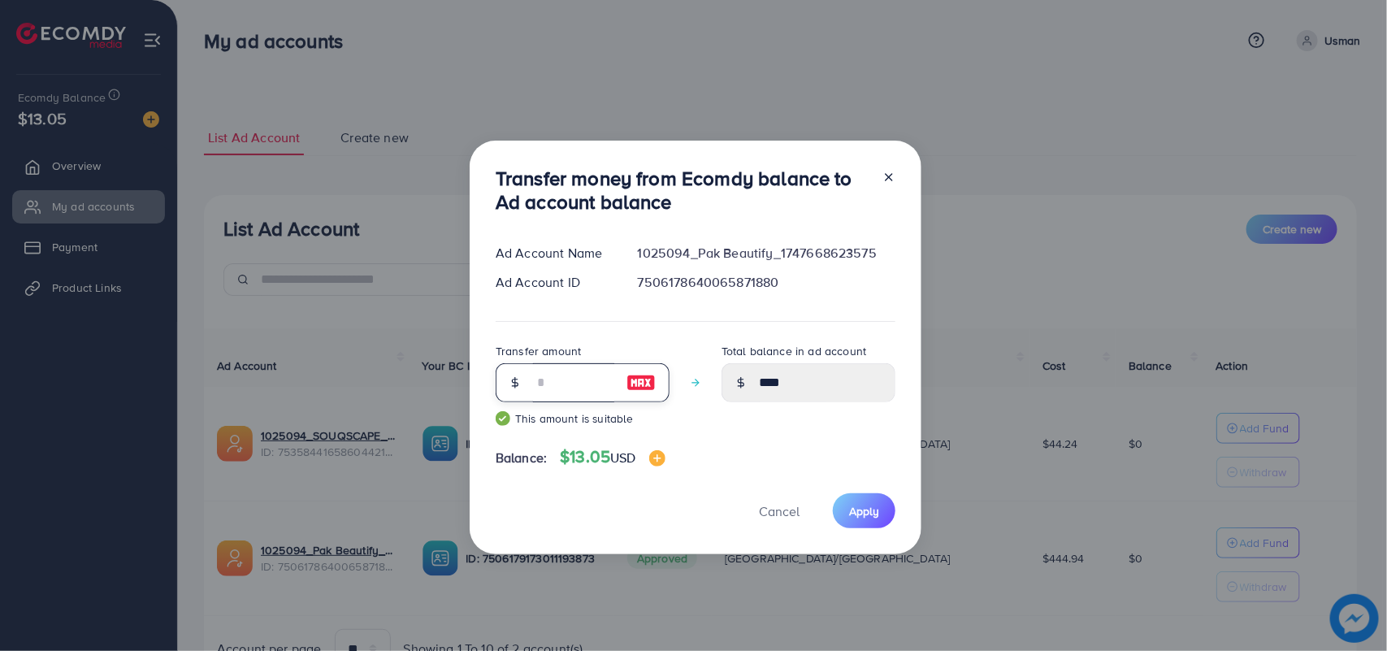
type input "*****"
type input "**"
click at [864, 510] on span "Apply" at bounding box center [864, 511] width 30 height 16
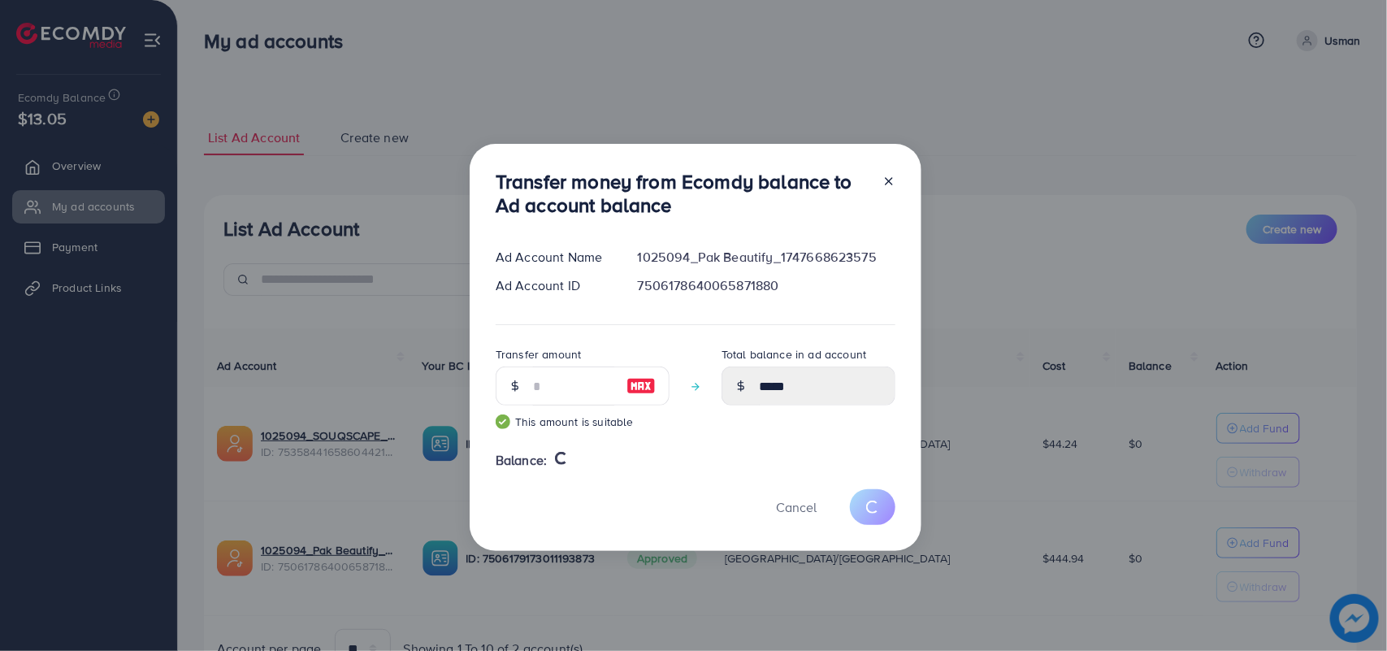
type input "*"
